Goal: Task Accomplishment & Management: Manage account settings

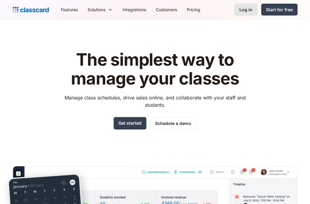
click at [250, 11] on div "Log in" at bounding box center [246, 9] width 13 height 6
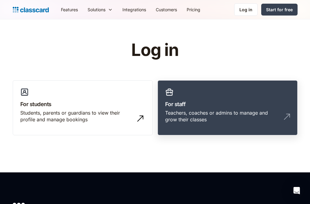
click at [217, 117] on div "Teachers, coaches or admins to manage and grow their classes" at bounding box center [221, 116] width 113 height 14
